Goal: Task Accomplishment & Management: Use online tool/utility

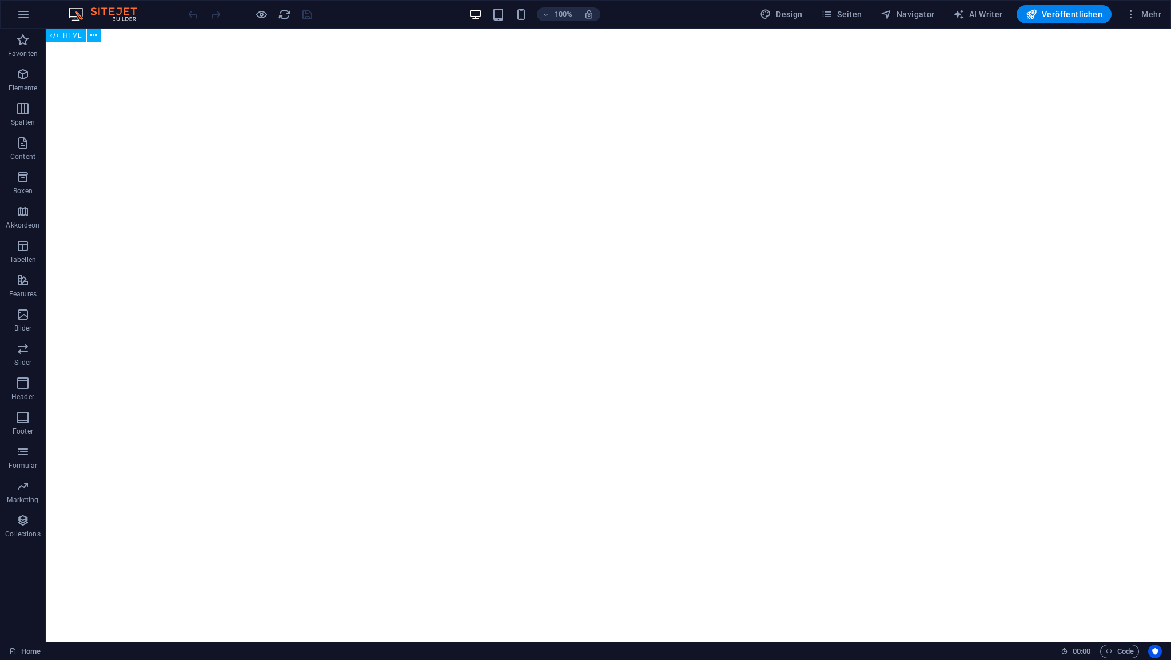
click at [74, 37] on span "HTML" at bounding box center [72, 35] width 19 height 7
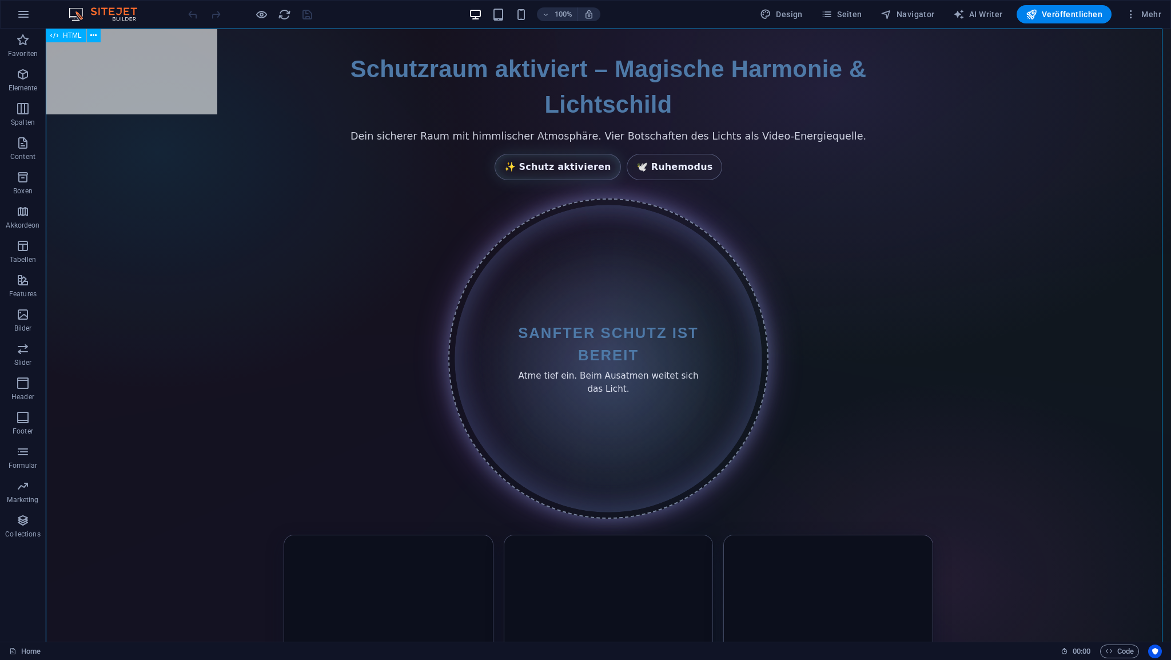
click at [74, 37] on span "HTML" at bounding box center [72, 35] width 19 height 7
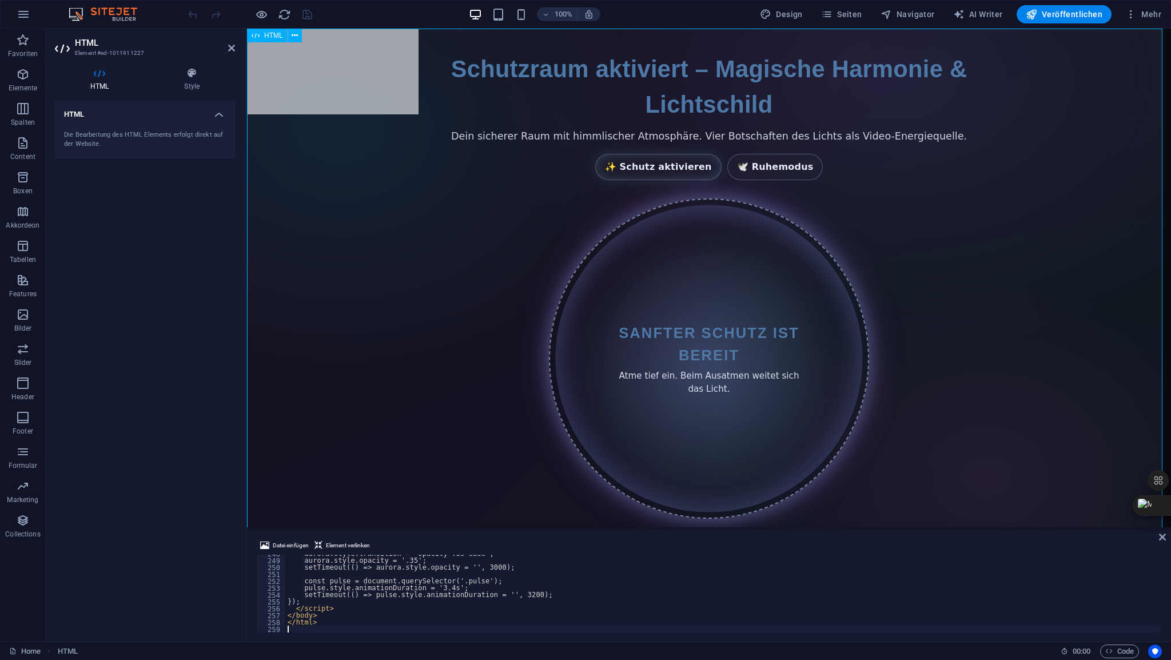
scroll to position [1699, 0]
click at [233, 49] on icon at bounding box center [231, 47] width 7 height 9
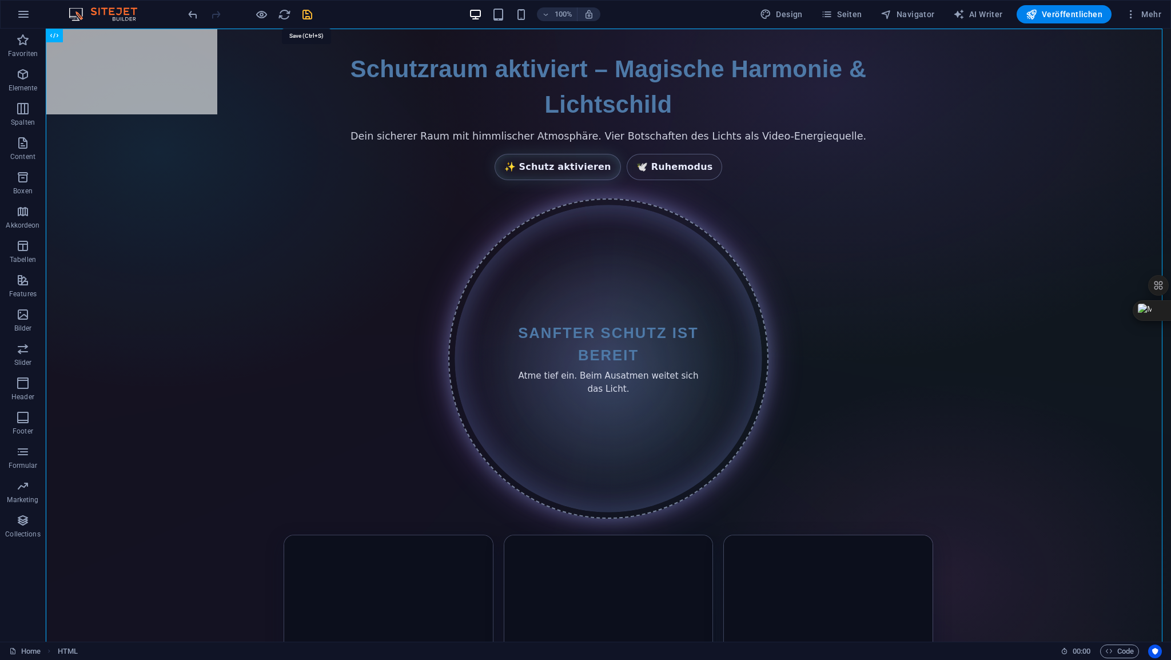
click at [305, 15] on icon "save" at bounding box center [307, 14] width 13 height 13
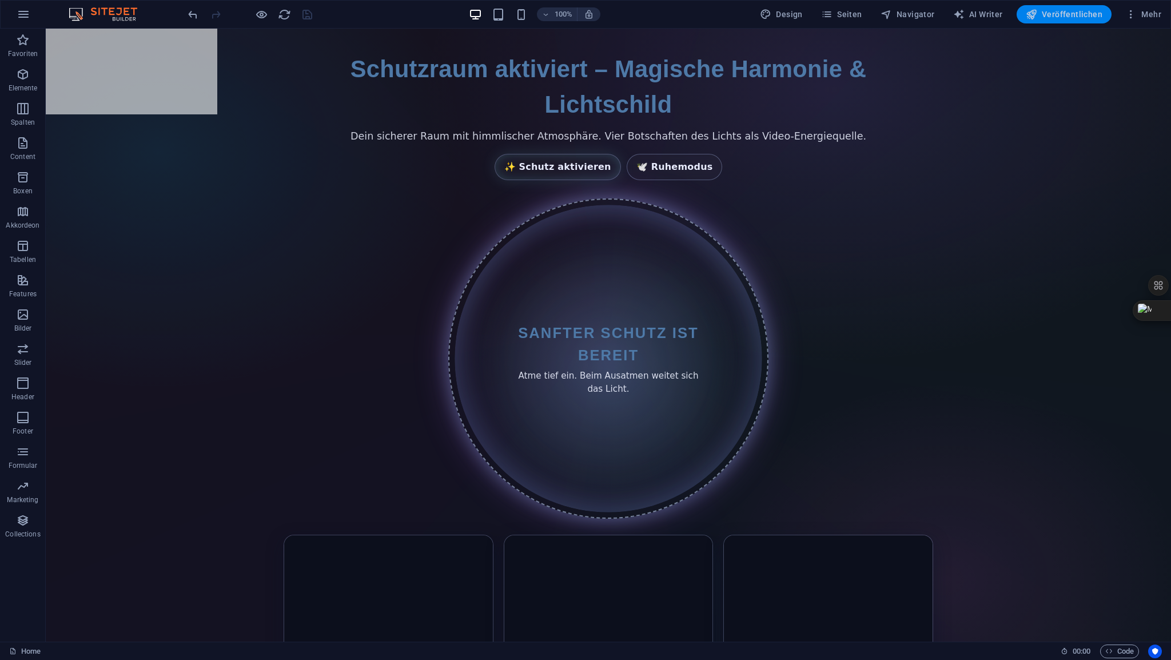
click at [1051, 19] on span "Veröffentlichen" at bounding box center [1064, 14] width 77 height 11
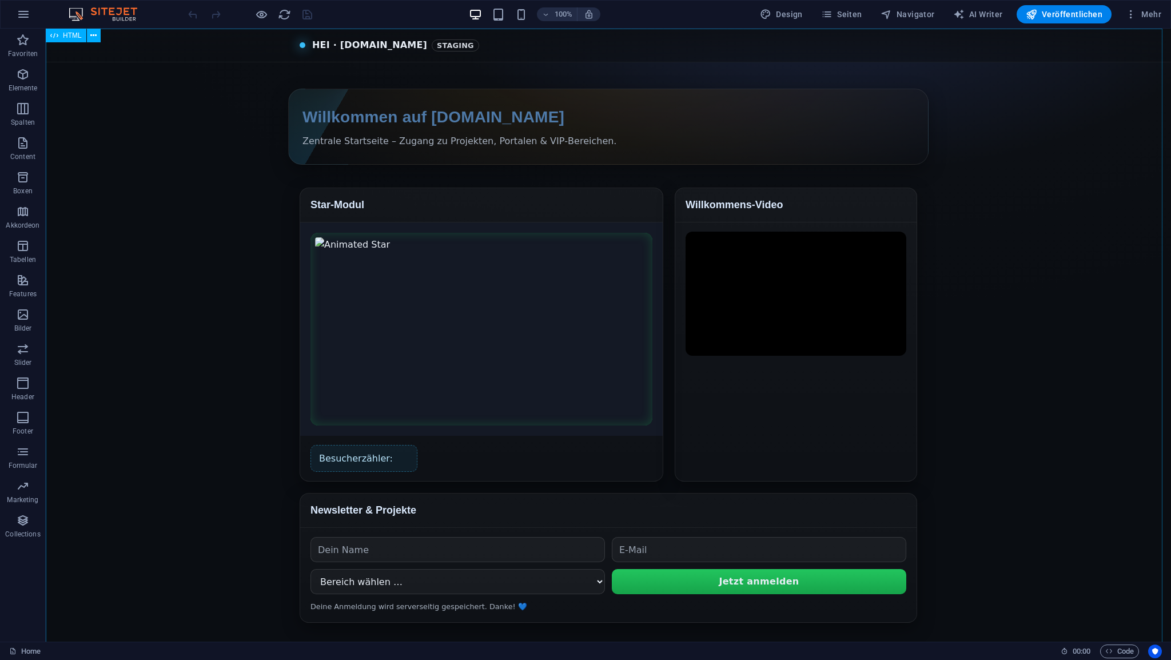
click at [75, 37] on span "HTML" at bounding box center [72, 35] width 19 height 7
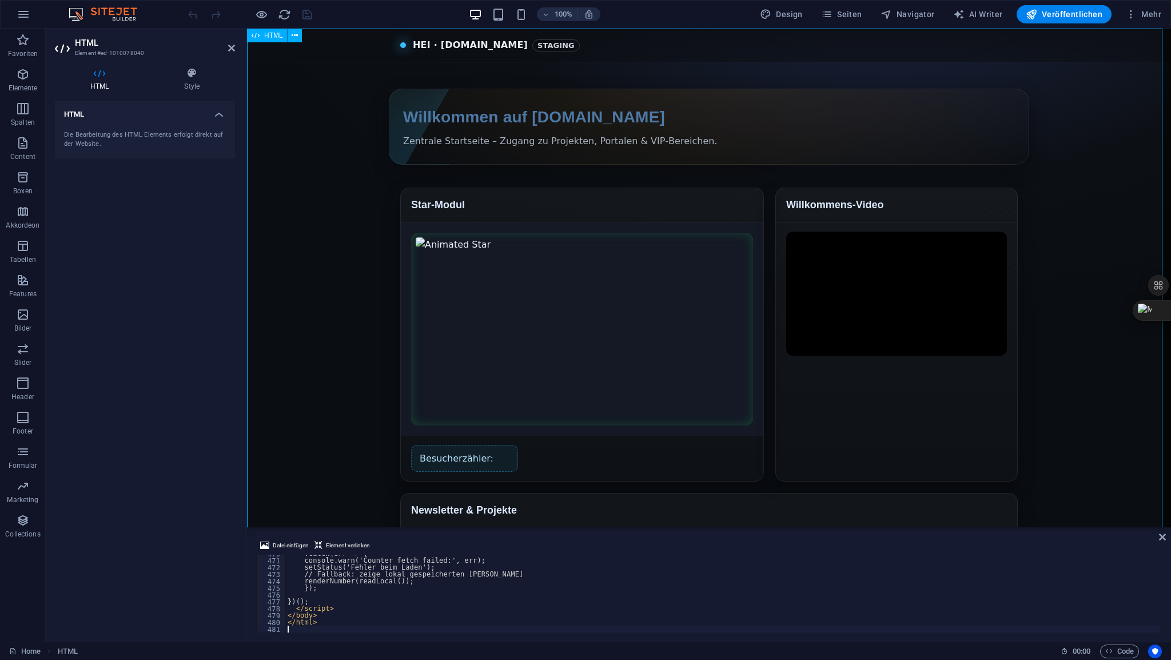
scroll to position [3223, 0]
type textarea "console.warn('Counter fetch failed:', err);"
click at [234, 51] on icon at bounding box center [231, 47] width 7 height 9
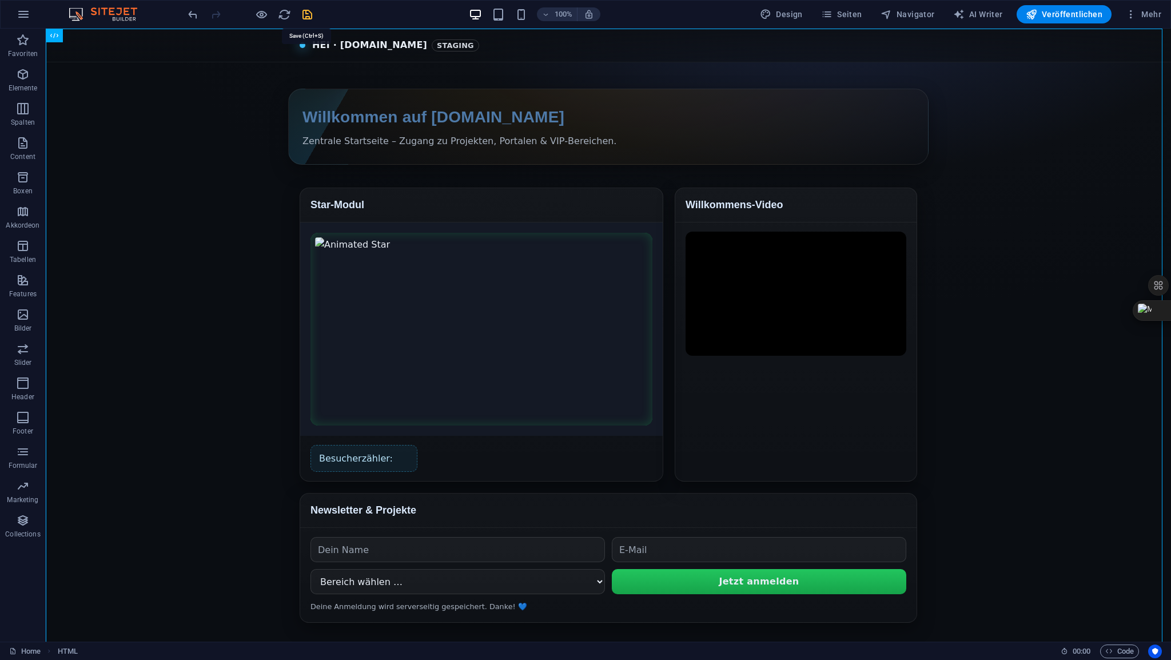
click at [310, 14] on icon "save" at bounding box center [307, 14] width 13 height 13
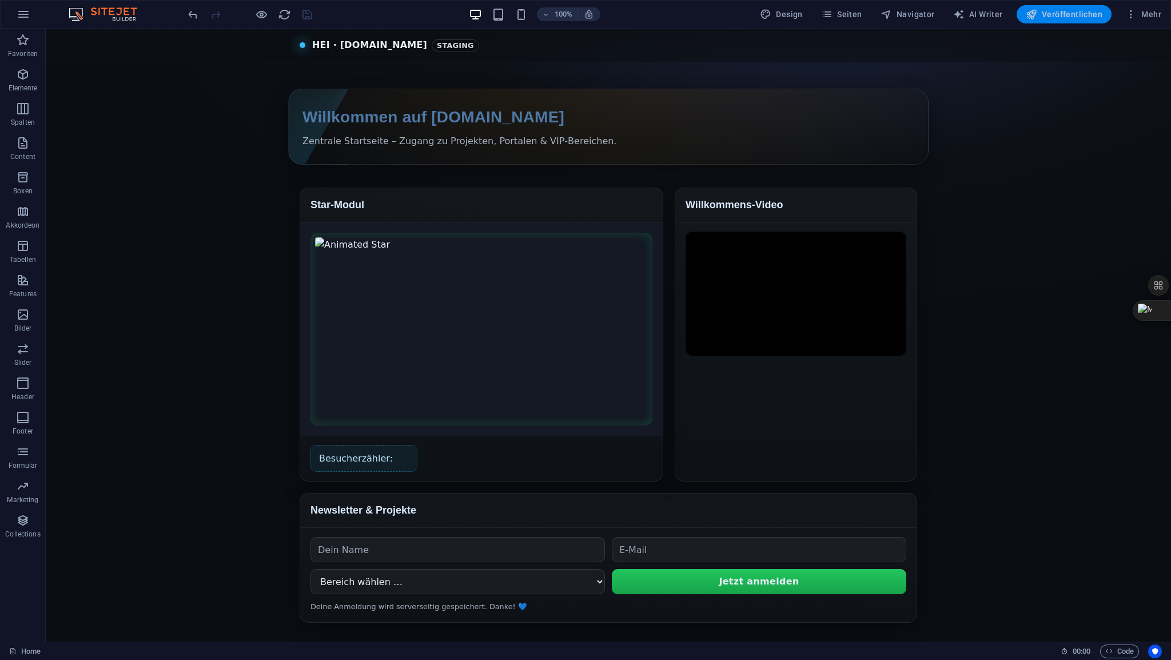
click at [1058, 17] on span "Veröffentlichen" at bounding box center [1064, 14] width 77 height 11
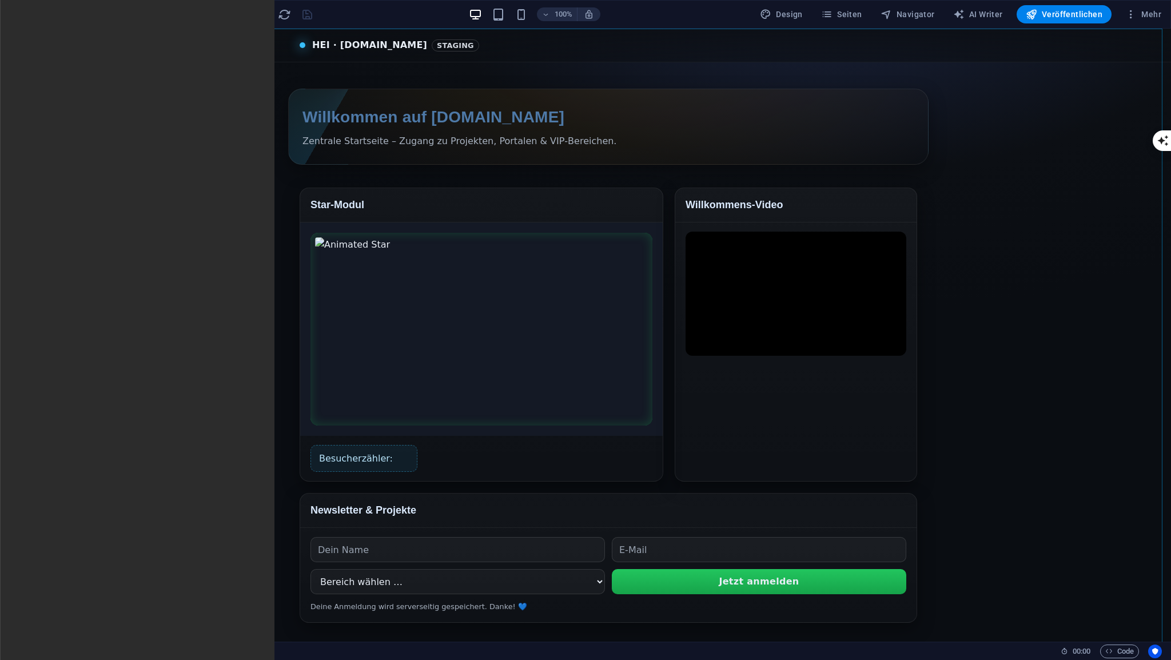
click at [77, 37] on span "HTML" at bounding box center [72, 35] width 19 height 7
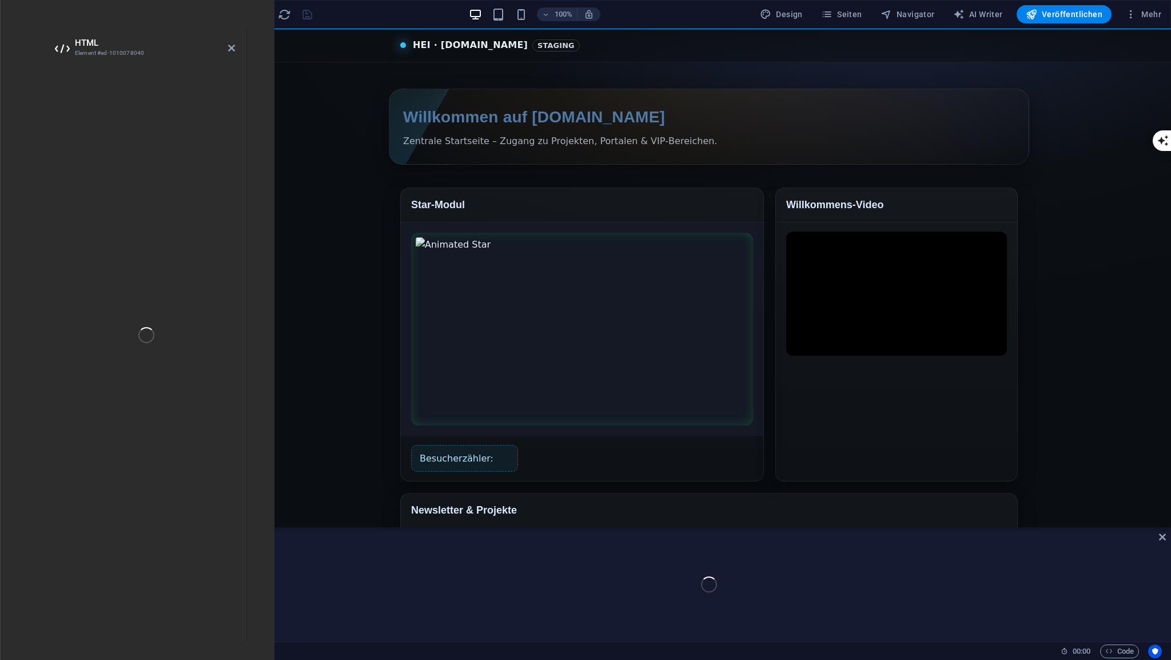
click at [77, 37] on div "HTML Element #ed-1010078040 HTML" at bounding box center [608, 335] width 1125 height 613
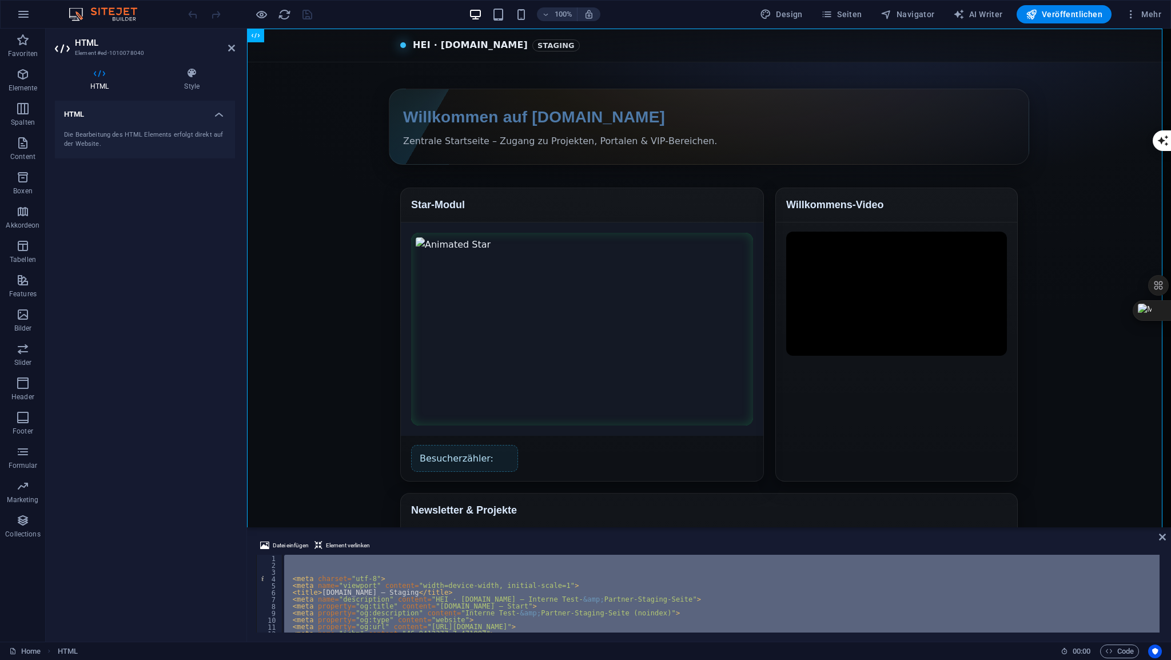
scroll to position [3284, 0]
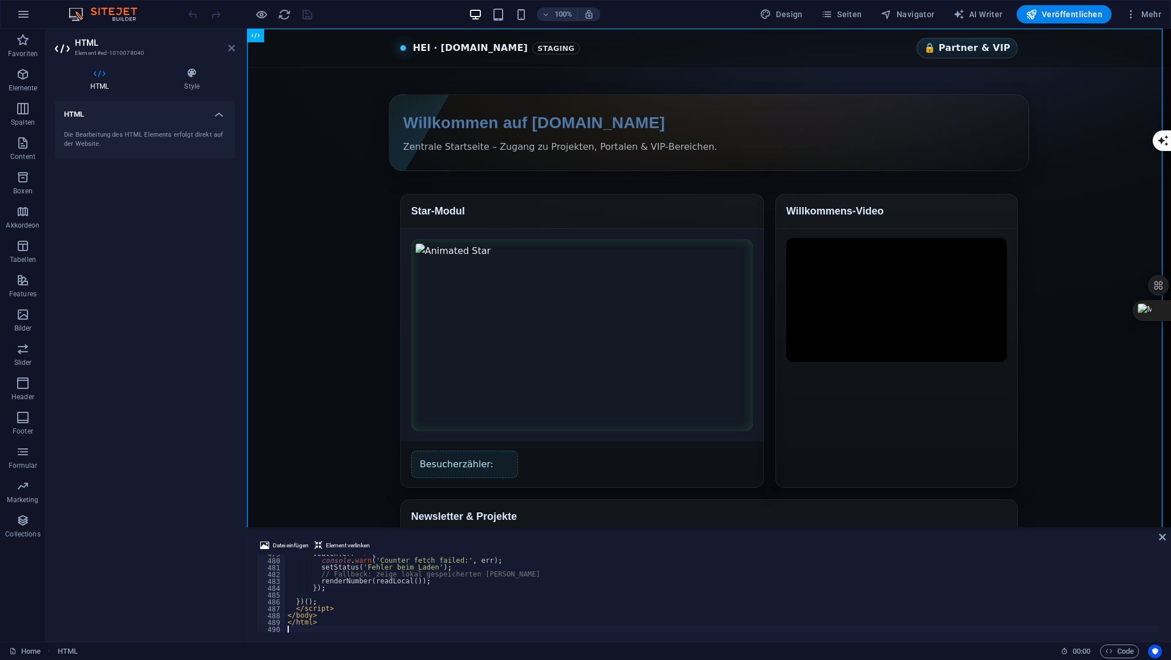
click at [231, 50] on icon at bounding box center [231, 47] width 7 height 9
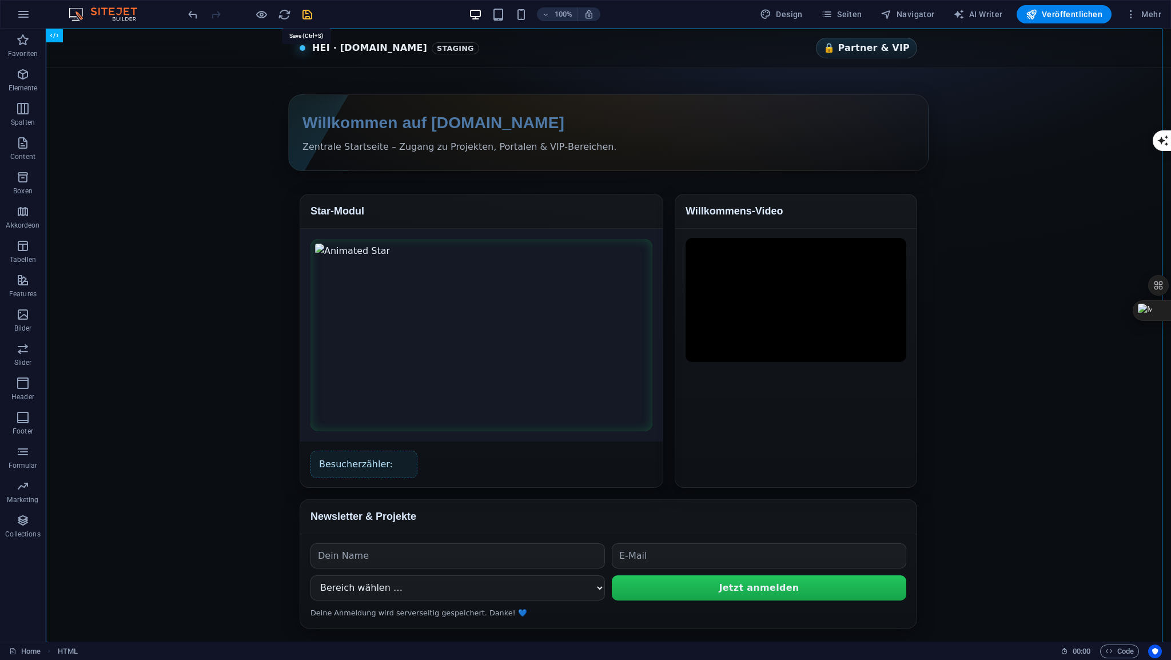
click at [307, 14] on icon "save" at bounding box center [307, 14] width 13 height 13
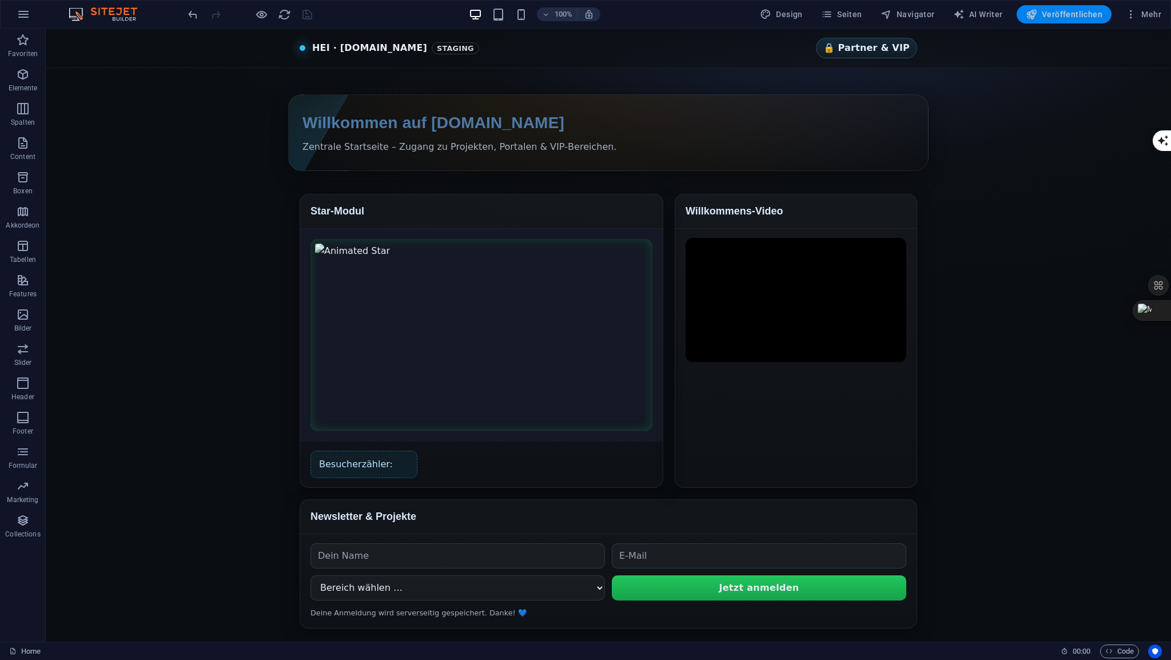
click at [1066, 15] on span "Veröffentlichen" at bounding box center [1064, 14] width 77 height 11
click at [75, 39] on div "HTML" at bounding box center [66, 36] width 41 height 14
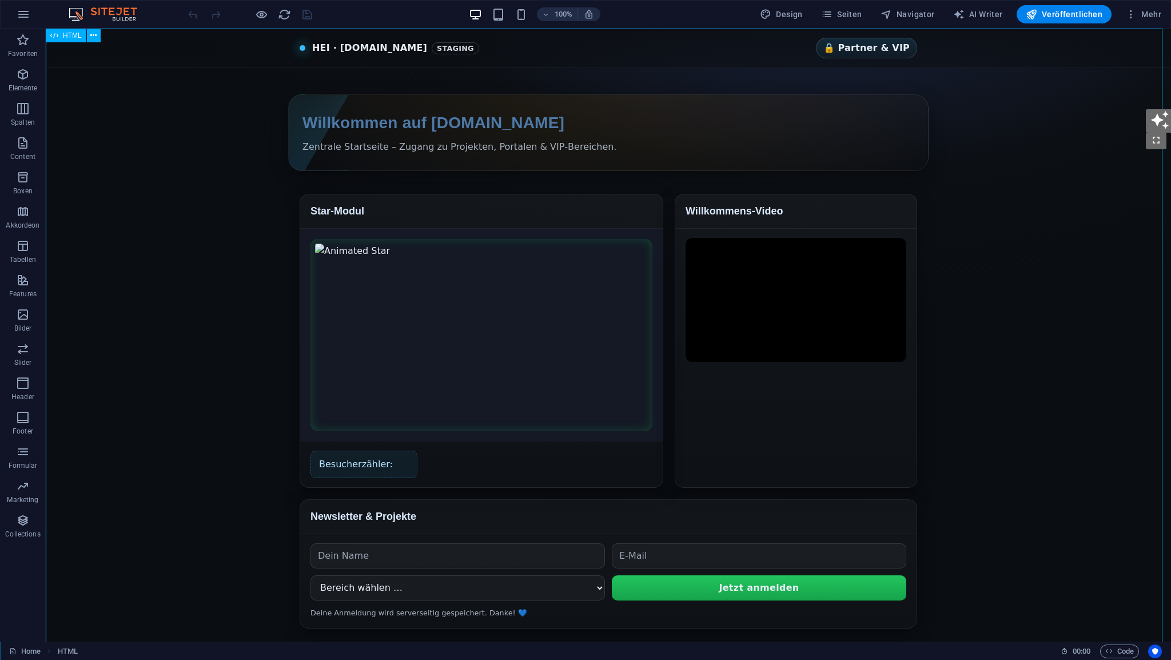
click at [75, 39] on div "HTML" at bounding box center [66, 36] width 41 height 14
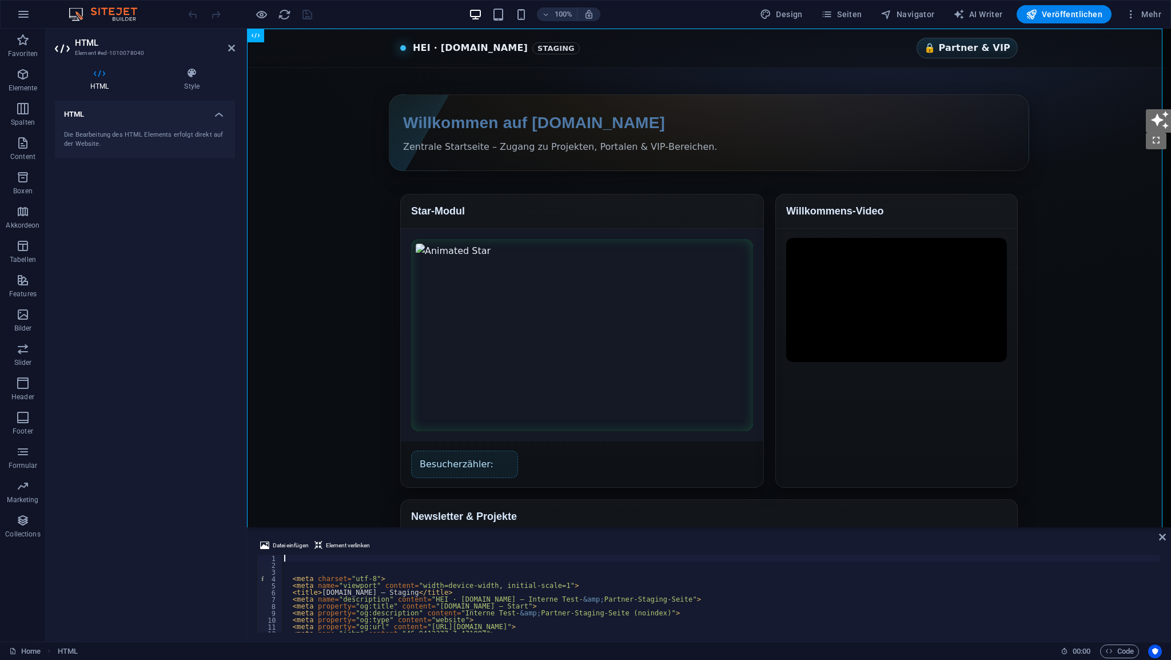
click at [308, 556] on div "< meta charset = "utf-8" > < meta name = "viewport" content = "width=device-wid…" at bounding box center [741, 599] width 918 height 89
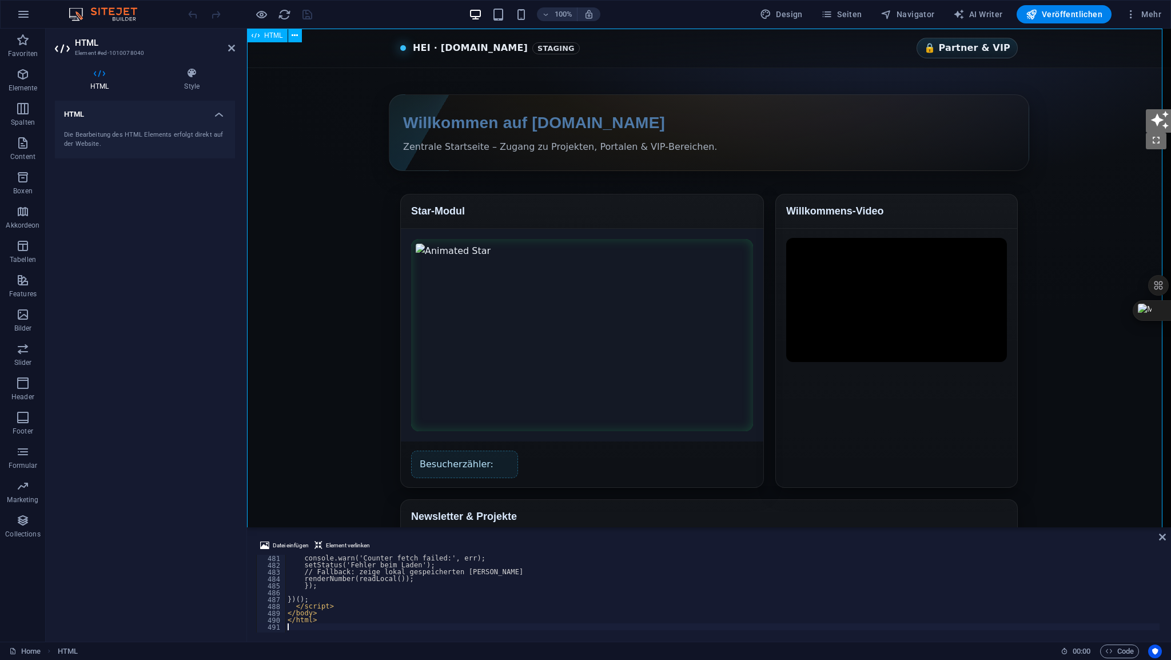
scroll to position [3294, 0]
click at [233, 47] on icon at bounding box center [231, 47] width 7 height 9
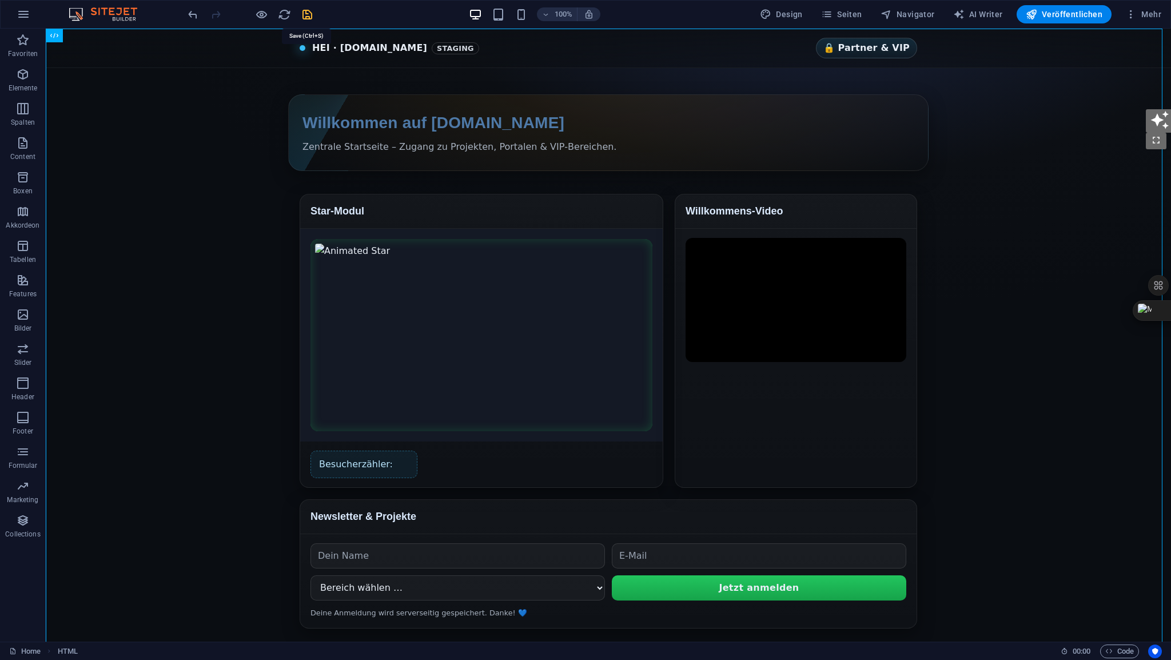
click at [307, 18] on icon "save" at bounding box center [307, 14] width 13 height 13
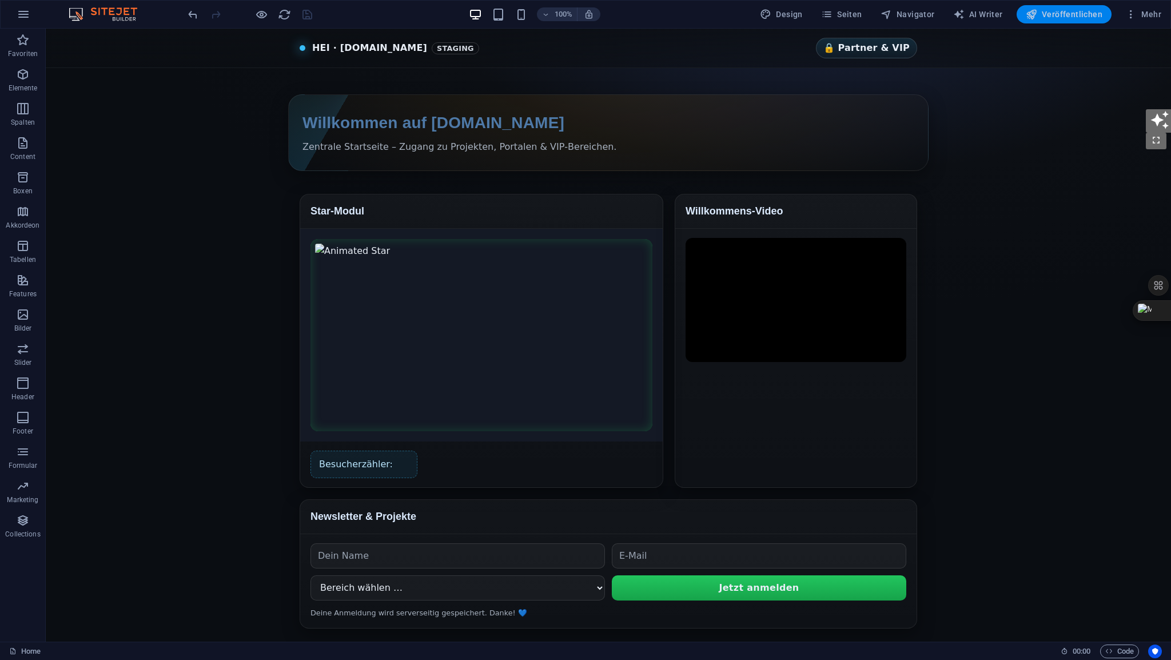
click at [1061, 16] on span "Veröffentlichen" at bounding box center [1064, 14] width 77 height 11
